Goal: Information Seeking & Learning: Learn about a topic

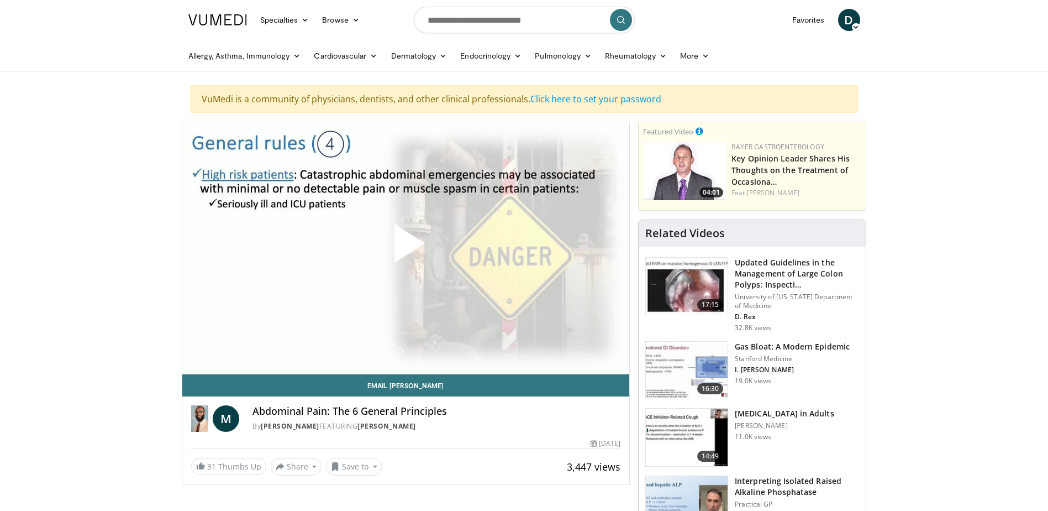
click at [406, 248] on span "Video Player" at bounding box center [406, 248] width 0 height 0
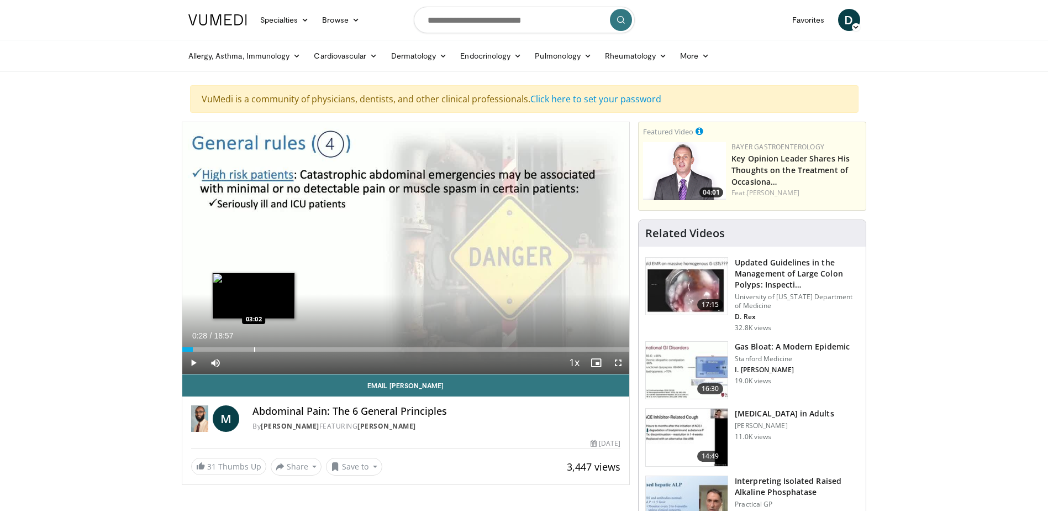
drag, startPoint x: 189, startPoint y: 348, endPoint x: 255, endPoint y: 350, distance: 65.8
click at [255, 350] on div "Progress Bar" at bounding box center [254, 349] width 1 height 4
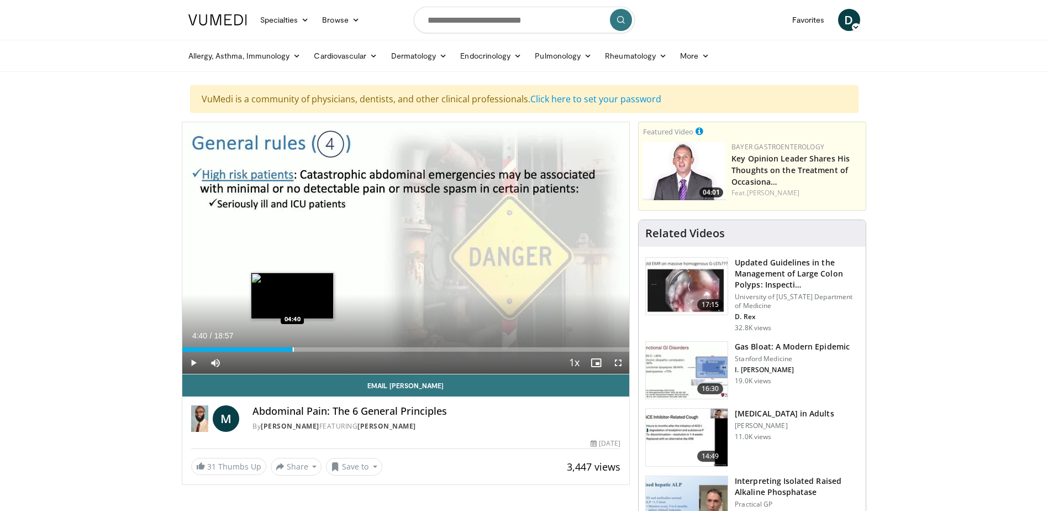
drag, startPoint x: 255, startPoint y: 349, endPoint x: 292, endPoint y: 351, distance: 37.6
click at [293, 351] on div "Progress Bar" at bounding box center [293, 349] width 1 height 4
drag, startPoint x: 290, startPoint y: 350, endPoint x: 329, endPoint y: 349, distance: 38.7
click at [329, 349] on div "Loaded : 25.27% 04:40 04:45" at bounding box center [406, 349] width 448 height 4
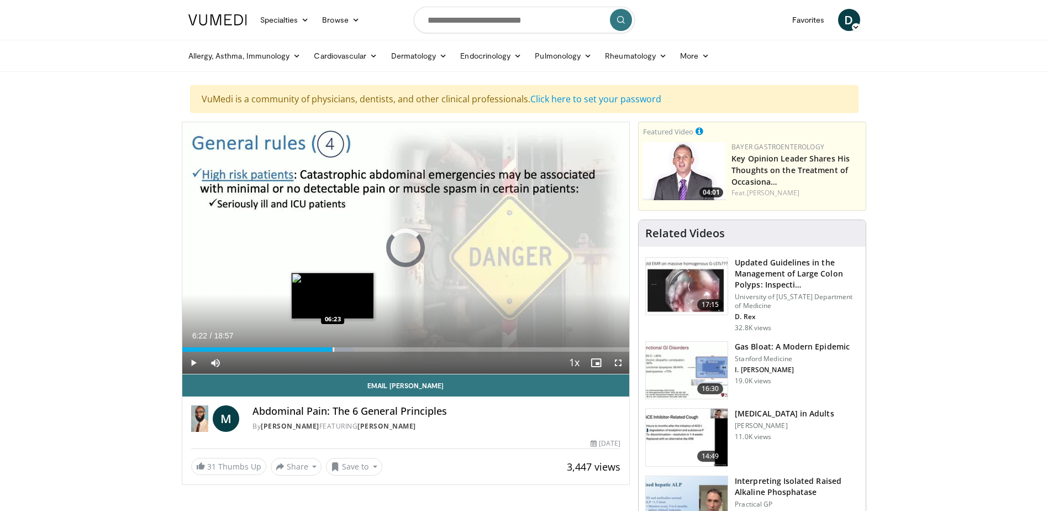
drag, startPoint x: 329, startPoint y: 349, endPoint x: 335, endPoint y: 348, distance: 6.7
click at [334, 348] on div "Progress Bar" at bounding box center [333, 349] width 1 height 4
click at [342, 347] on div "Progress Bar" at bounding box center [342, 349] width 1 height 4
drag, startPoint x: 341, startPoint y: 347, endPoint x: 351, endPoint y: 346, distance: 9.4
click at [346, 347] on div "Progress Bar" at bounding box center [345, 349] width 1 height 4
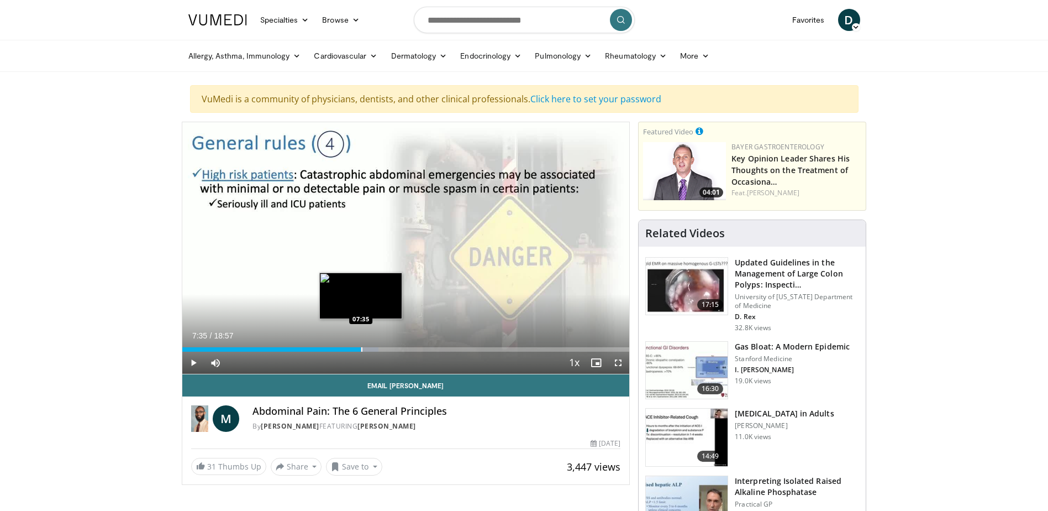
drag, startPoint x: 351, startPoint y: 350, endPoint x: 361, endPoint y: 350, distance: 9.4
click at [361, 350] on div "Progress Bar" at bounding box center [361, 349] width 1 height 4
drag, startPoint x: 368, startPoint y: 347, endPoint x: 374, endPoint y: 345, distance: 5.8
click at [374, 345] on div "Loaded : 47.07% 07:59 07:59" at bounding box center [406, 346] width 448 height 10
drag, startPoint x: 375, startPoint y: 349, endPoint x: 394, endPoint y: 346, distance: 19.5
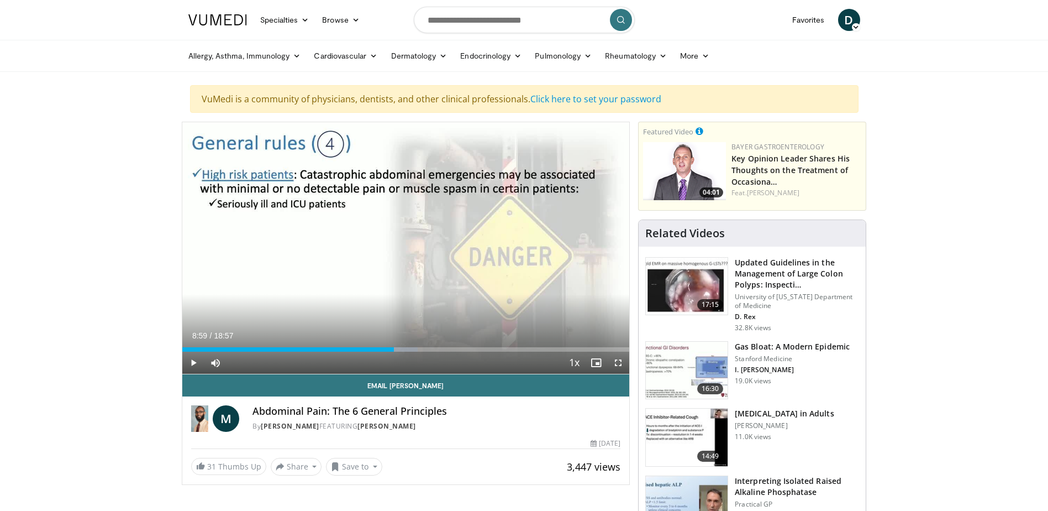
click at [394, 346] on div "Loaded : 52.73% 08:59 08:58" at bounding box center [406, 346] width 448 height 10
click at [398, 345] on div "Loaded : 54.04% 09:10 09:10" at bounding box center [406, 346] width 448 height 10
drag, startPoint x: 401, startPoint y: 349, endPoint x: 409, endPoint y: 348, distance: 8.4
click at [409, 348] on div "Loaded : 54.04% 09:36 09:37" at bounding box center [406, 349] width 448 height 4
click at [412, 347] on div "Progress Bar" at bounding box center [412, 349] width 1 height 4
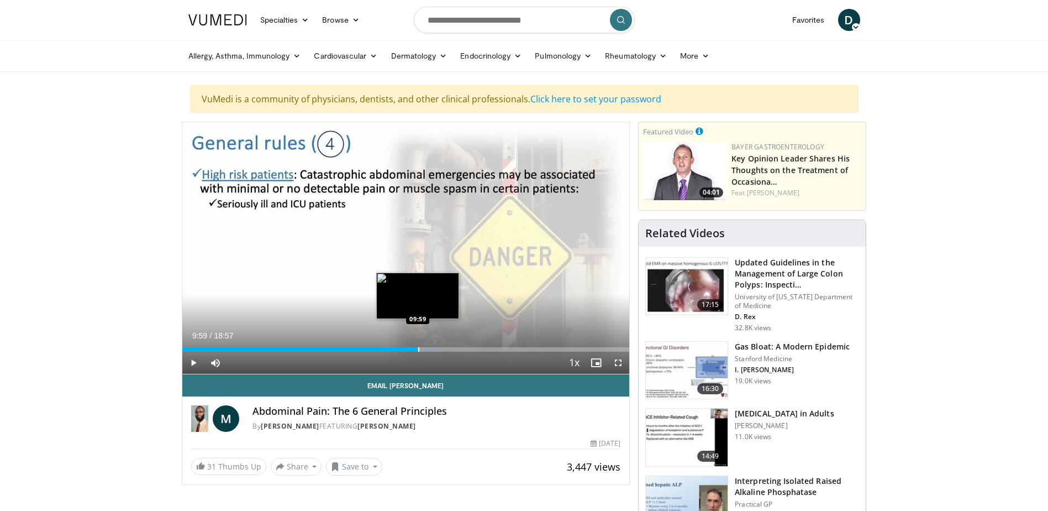
drag, startPoint x: 412, startPoint y: 348, endPoint x: 418, endPoint y: 348, distance: 6.1
click at [418, 348] on div "Progress Bar" at bounding box center [418, 349] width 1 height 4
drag, startPoint x: 418, startPoint y: 348, endPoint x: 424, endPoint y: 347, distance: 5.6
click at [424, 347] on video-js "**********" at bounding box center [406, 248] width 448 height 252
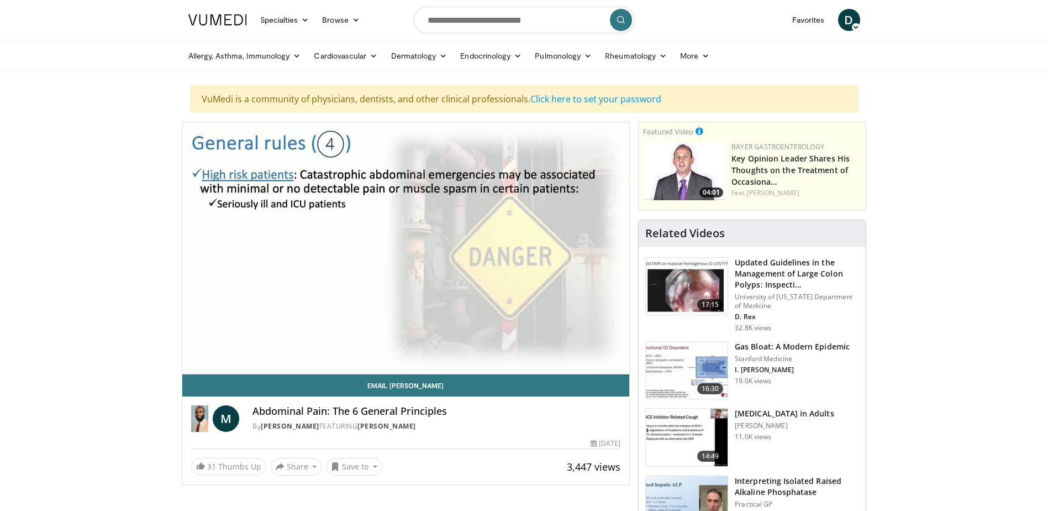
drag, startPoint x: 424, startPoint y: 347, endPoint x: 374, endPoint y: 330, distance: 53.1
click at [374, 330] on div "10 seconds Tap to unmute" at bounding box center [406, 247] width 448 height 251
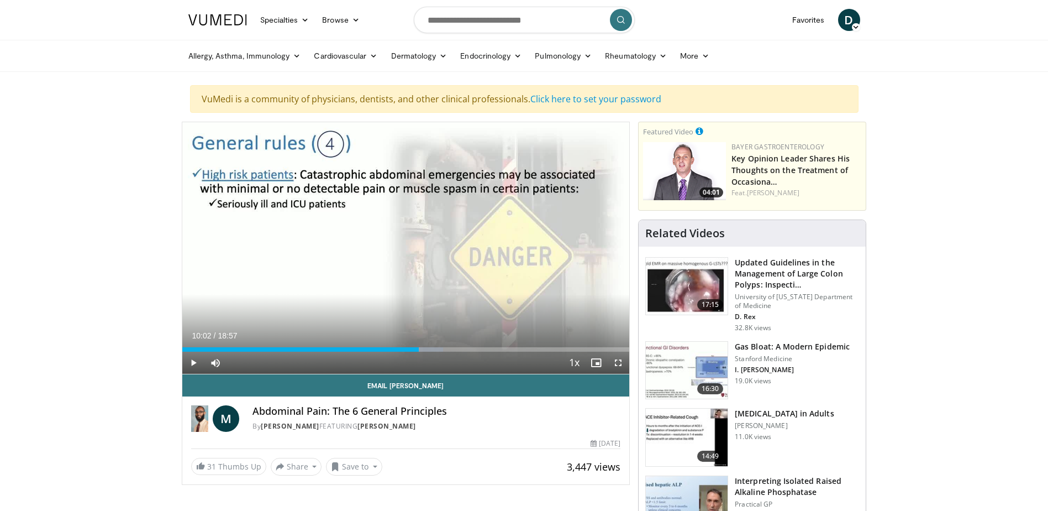
click at [381, 332] on div "Current Time 10:02 / Duration 18:57" at bounding box center [406, 335] width 448 height 10
drag, startPoint x: 418, startPoint y: 347, endPoint x: 424, endPoint y: 345, distance: 6.3
click at [424, 345] on div "Loaded : 58.40% 09:59 10:02" at bounding box center [406, 346] width 448 height 10
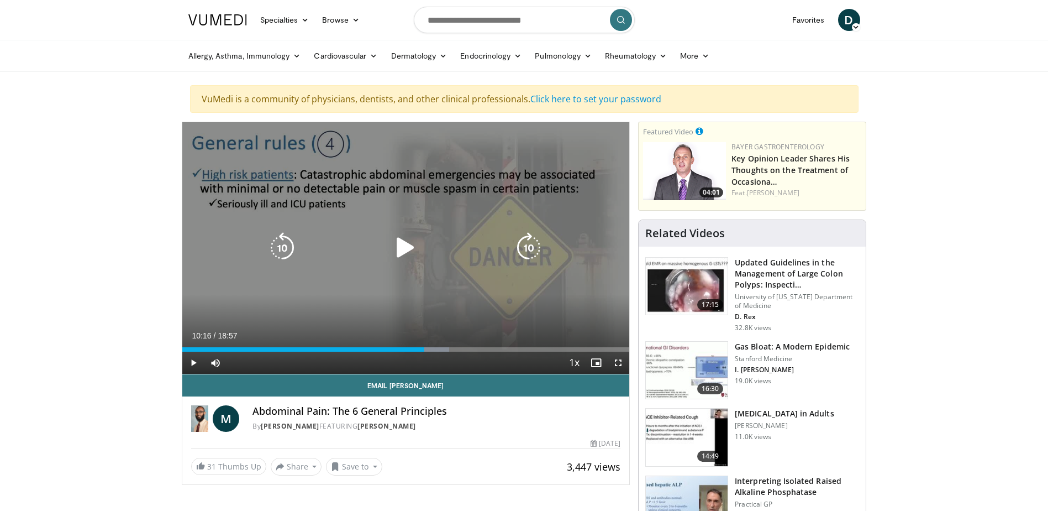
click at [409, 241] on icon "Video Player" at bounding box center [405, 247] width 31 height 31
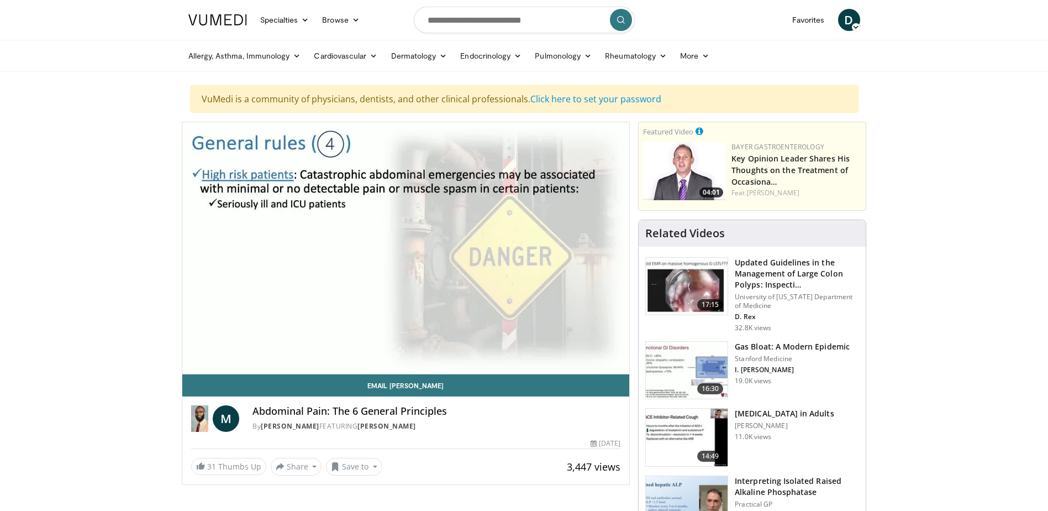
click at [427, 332] on div "10 seconds Tap to unmute" at bounding box center [406, 247] width 448 height 251
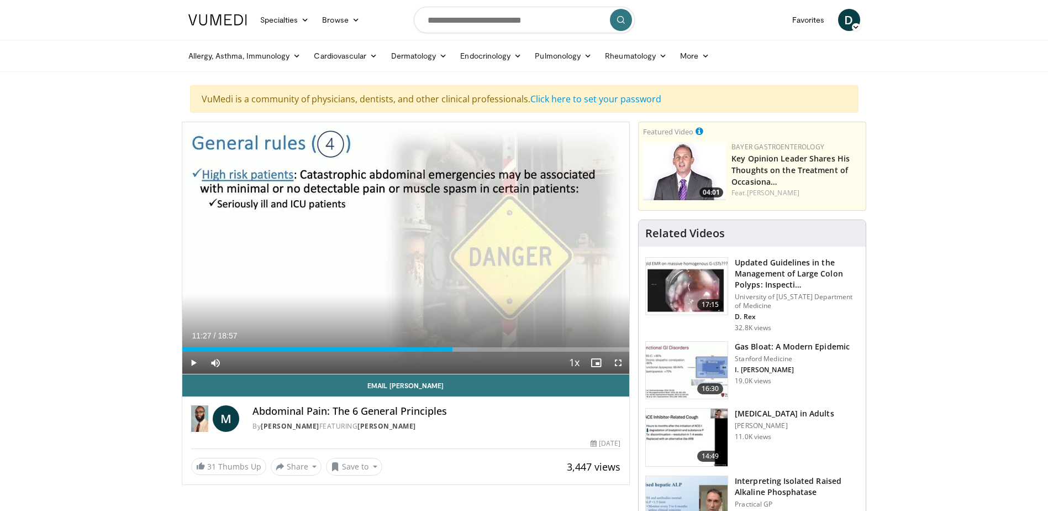
click at [427, 332] on div "Current Time 11:27 / Duration 18:57" at bounding box center [406, 335] width 448 height 10
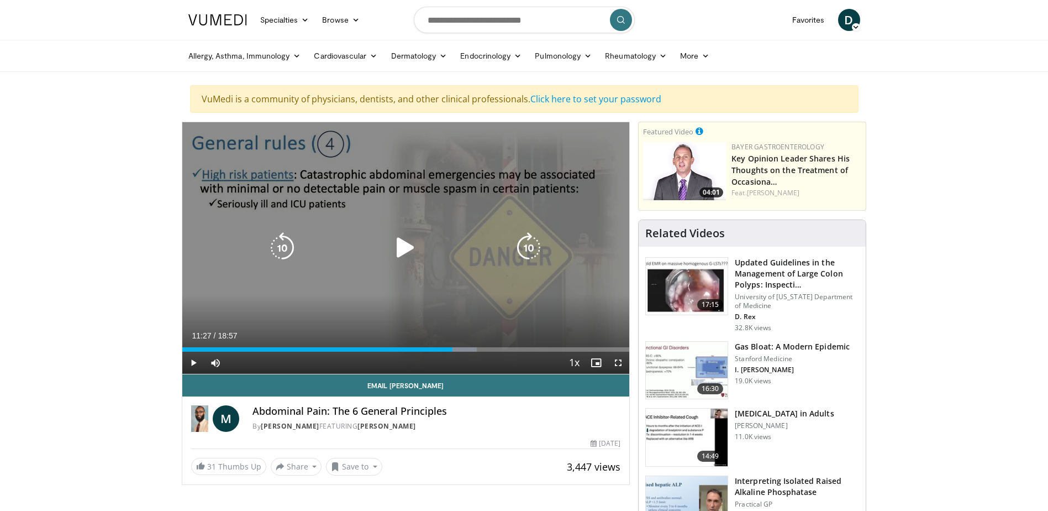
click at [404, 251] on icon "Video Player" at bounding box center [405, 247] width 31 height 31
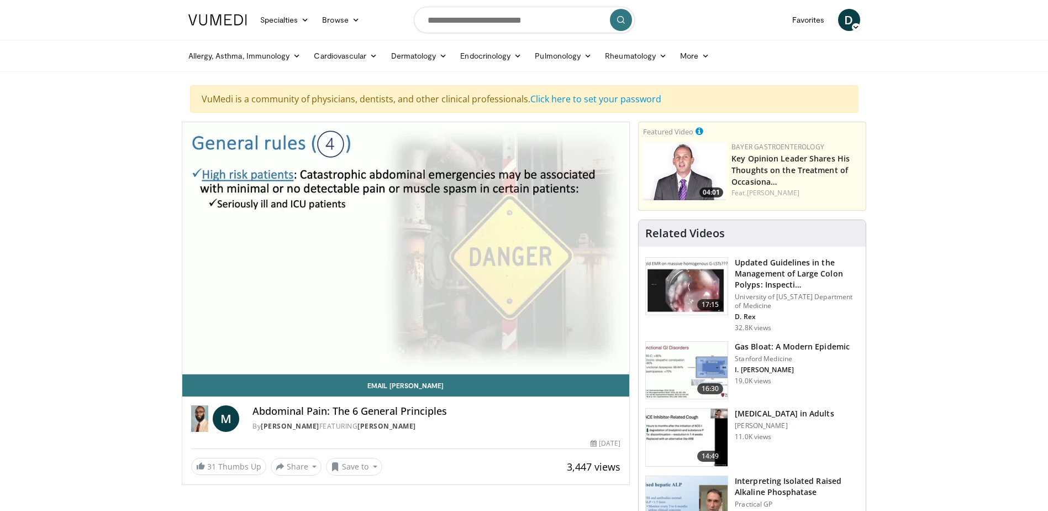
click at [404, 251] on div "10 seconds Tap to unmute" at bounding box center [406, 247] width 448 height 251
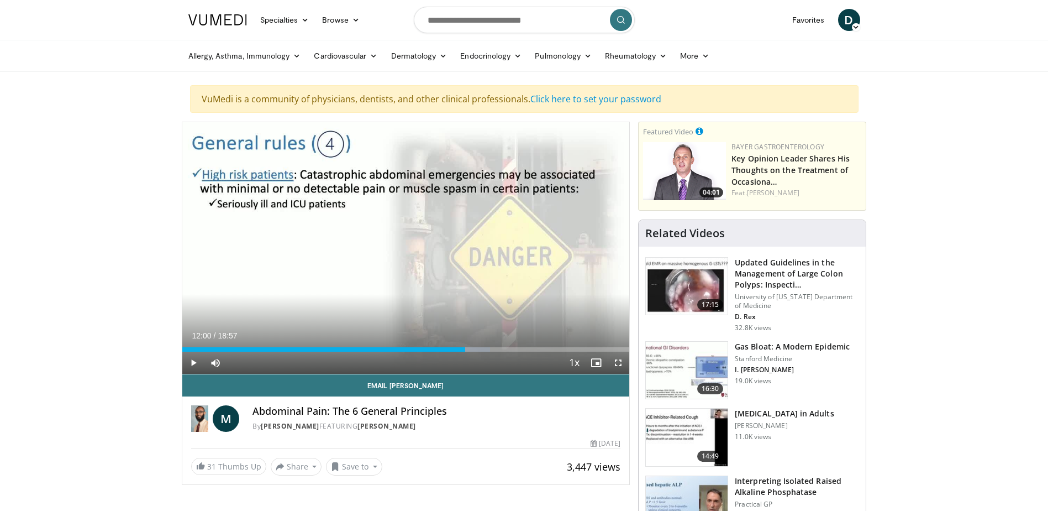
click at [404, 251] on div "10 seconds Tap to unmute" at bounding box center [406, 247] width 448 height 251
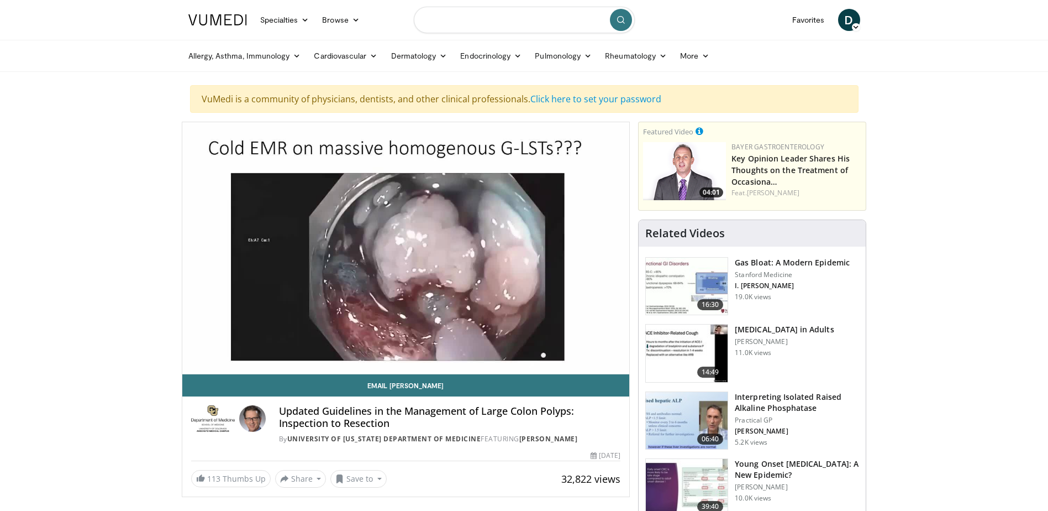
click at [481, 23] on input "Search topics, interventions" at bounding box center [524, 20] width 221 height 27
click at [706, 57] on icon at bounding box center [706, 56] width 8 height 8
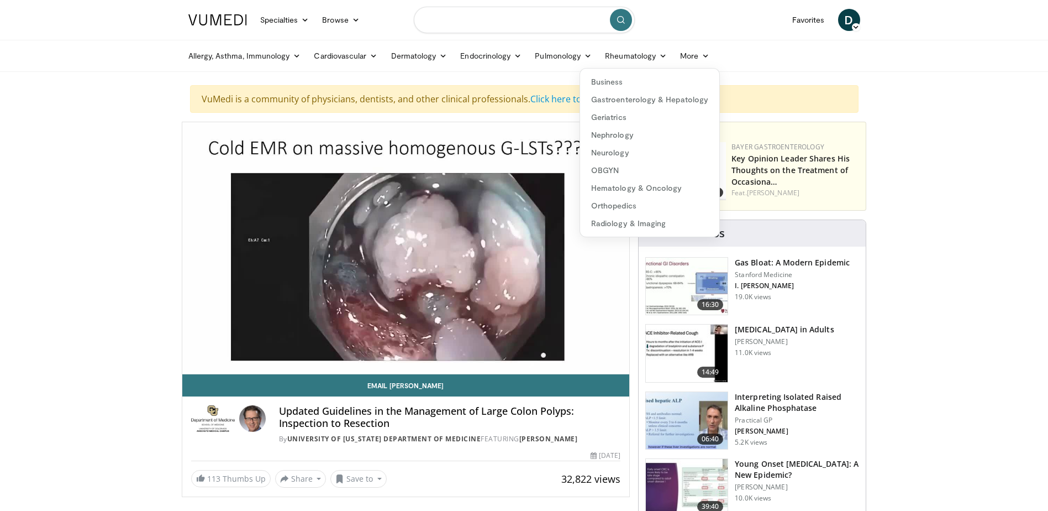
click at [477, 20] on input "Search topics, interventions" at bounding box center [524, 20] width 221 height 27
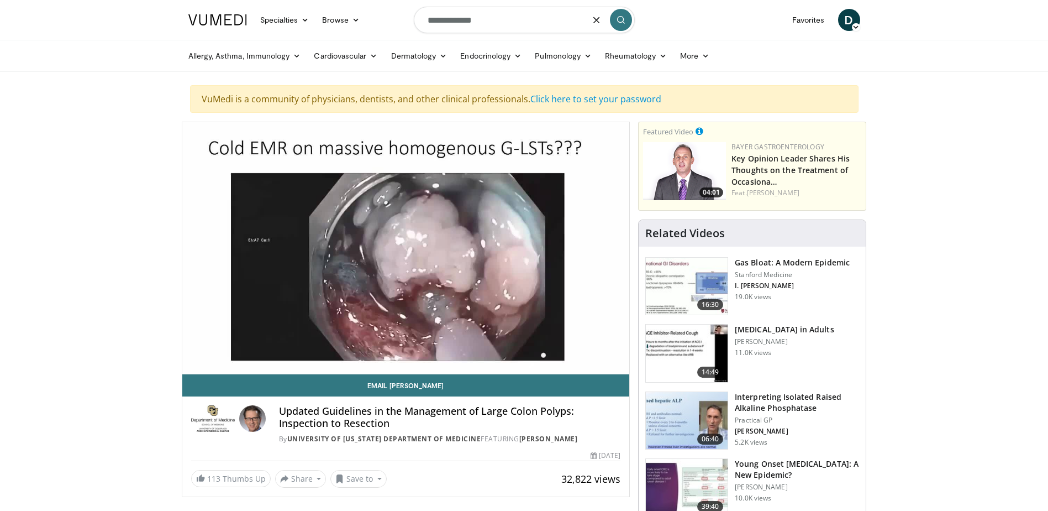
type input "**********"
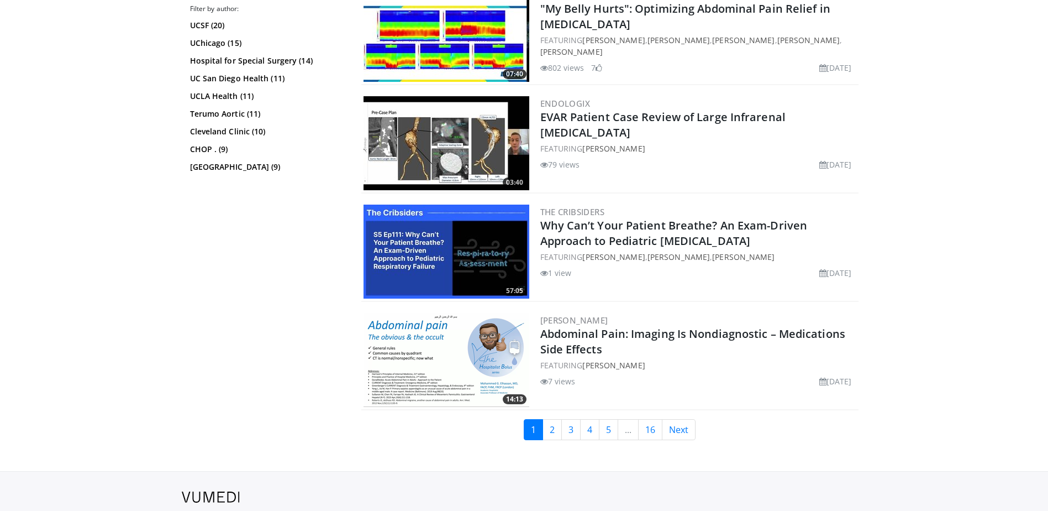
scroll to position [2668, 0]
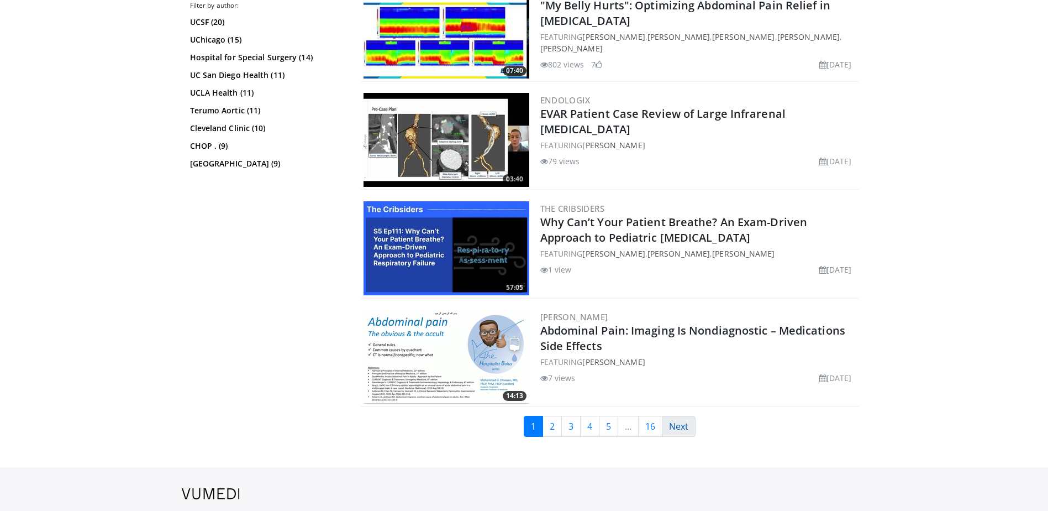
click at [665, 423] on link "Next" at bounding box center [679, 425] width 34 height 21
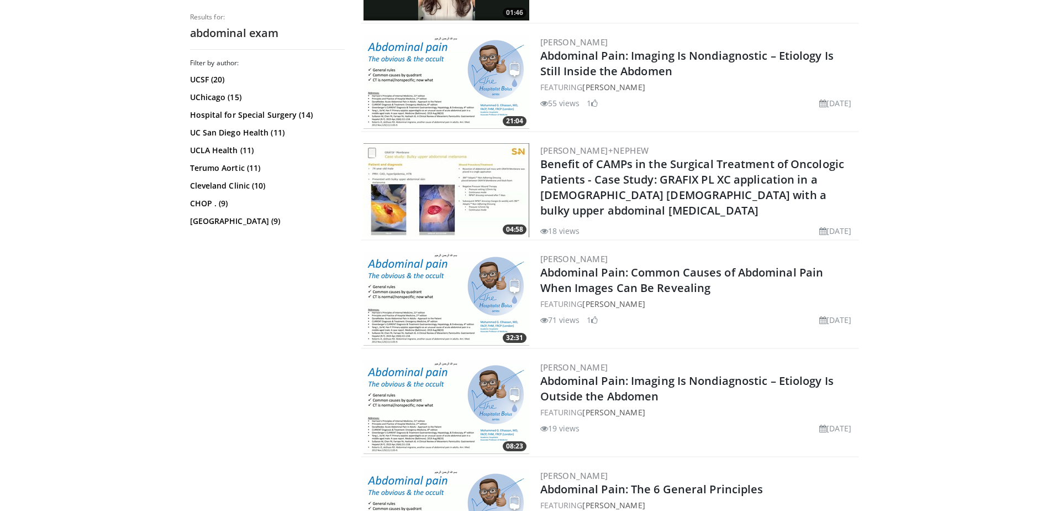
scroll to position [400, 0]
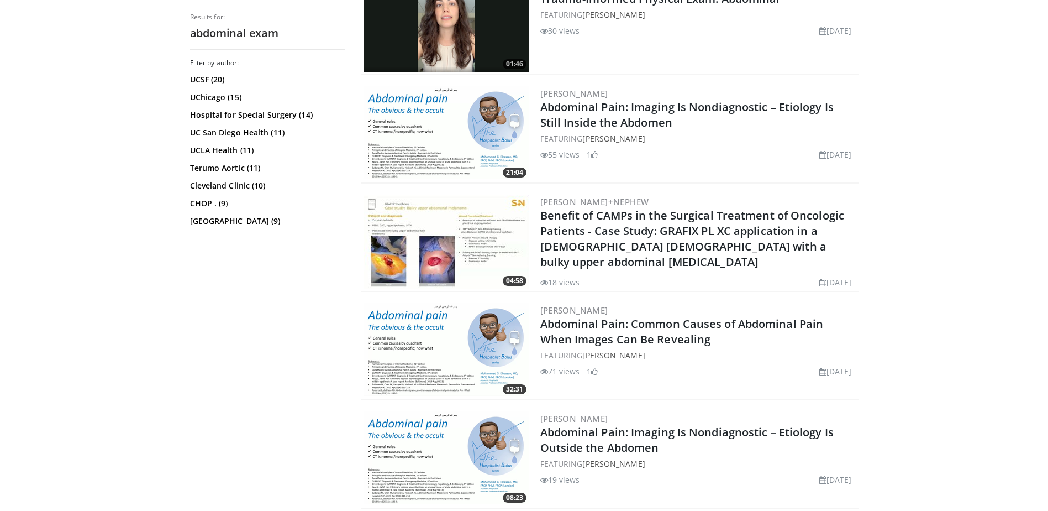
click at [520, 157] on img at bounding box center [447, 133] width 166 height 94
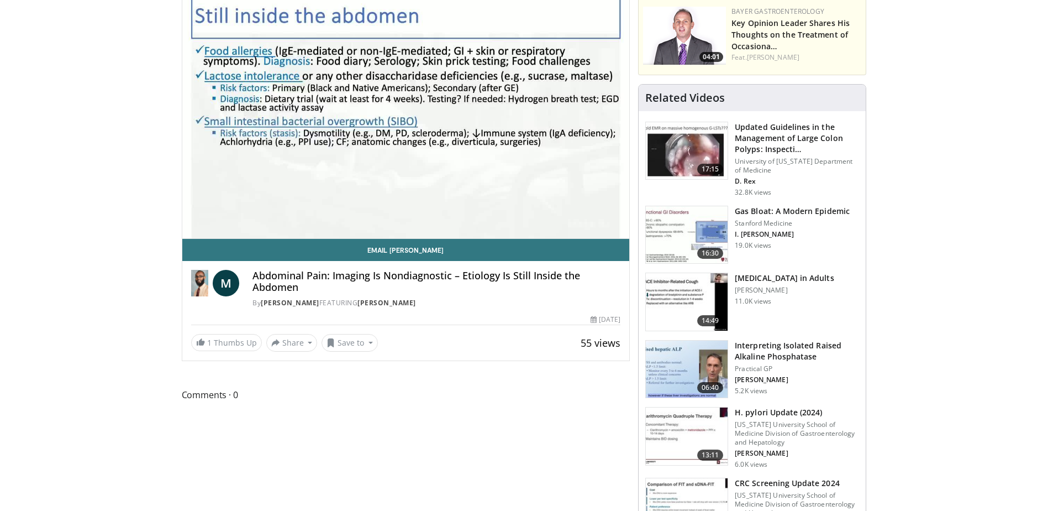
scroll to position [141, 0]
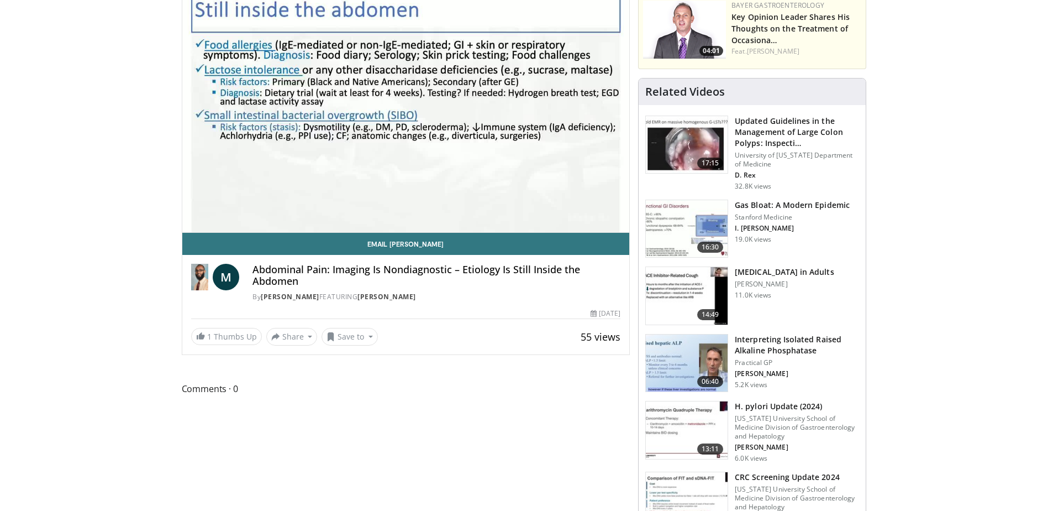
click at [219, 276] on span "M" at bounding box center [226, 277] width 27 height 27
